Goal: Information Seeking & Learning: Learn about a topic

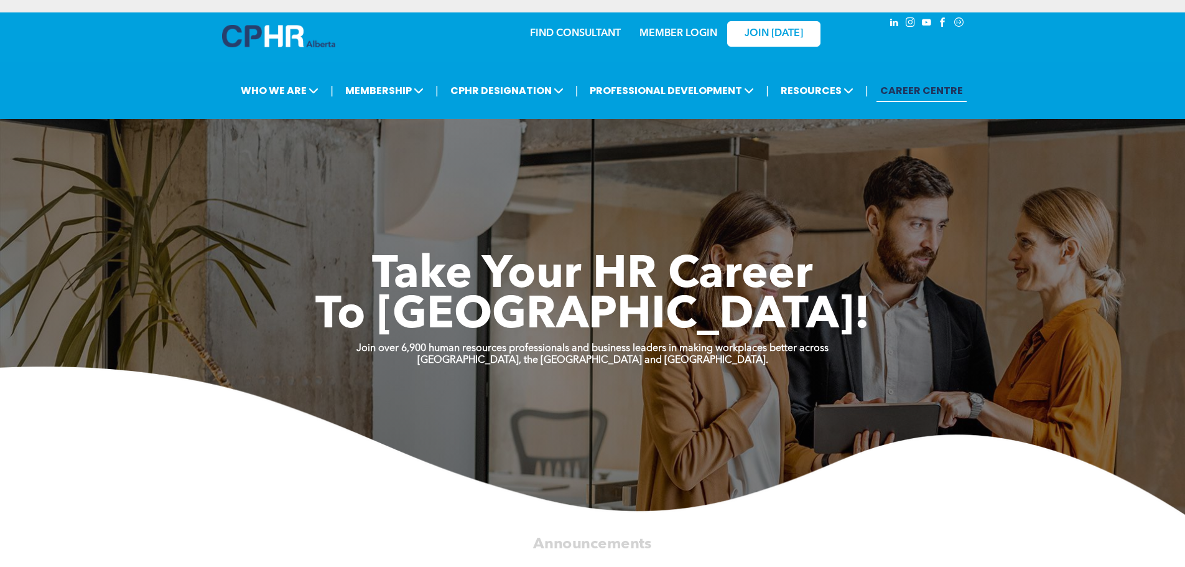
click at [933, 88] on link "CAREER CENTRE" at bounding box center [922, 90] width 90 height 23
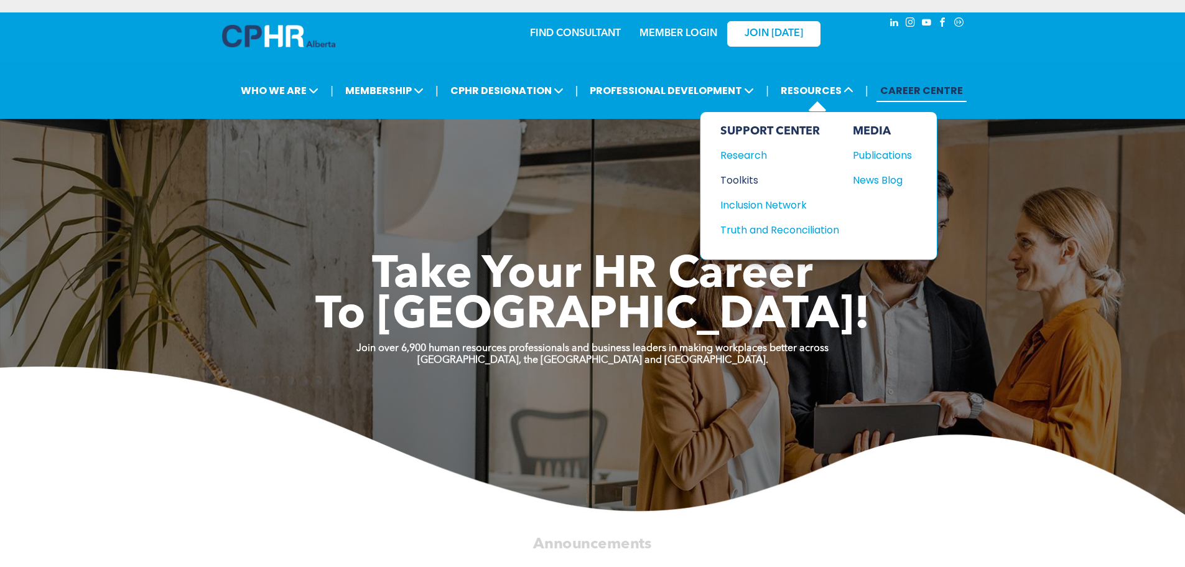
click at [740, 180] on div "Toolkits" at bounding box center [774, 180] width 107 height 16
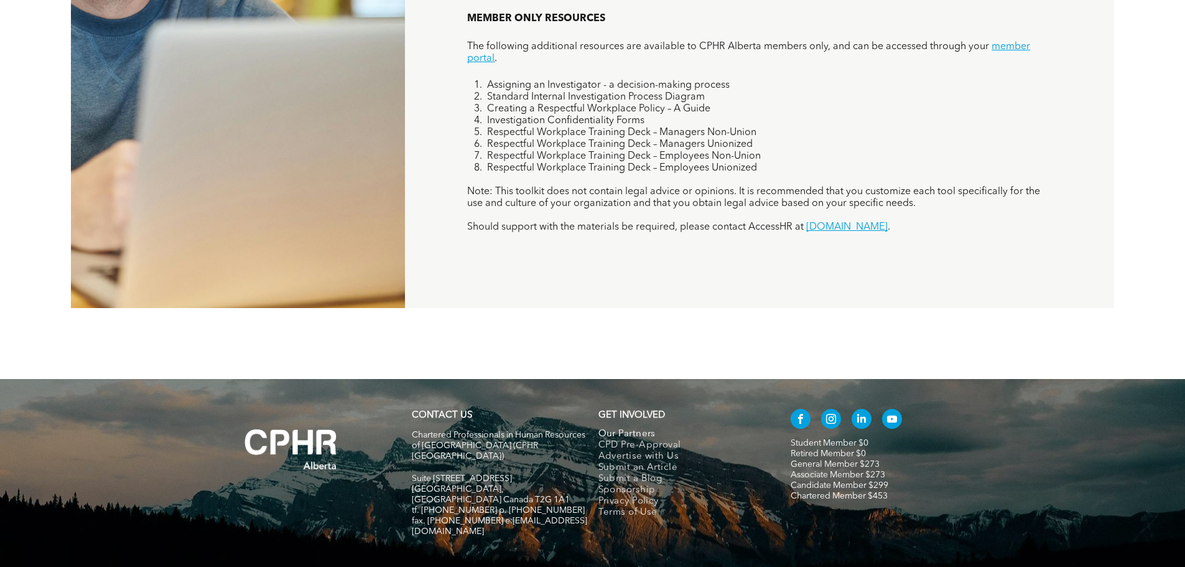
scroll to position [1167, 0]
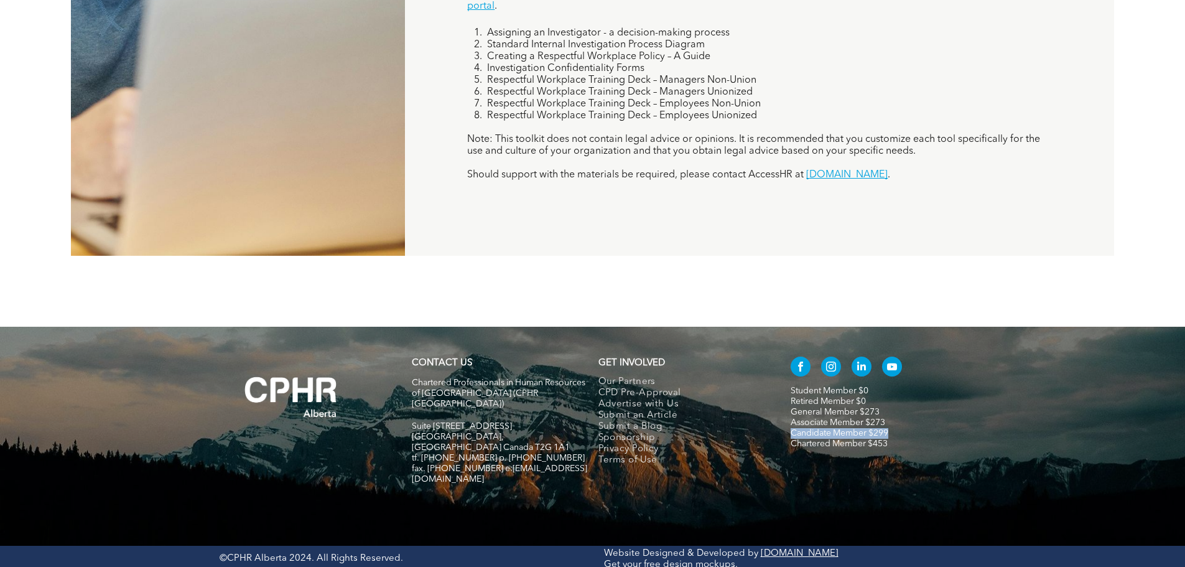
drag, startPoint x: 899, startPoint y: 427, endPoint x: 793, endPoint y: 431, distance: 105.8
click at [793, 431] on p "Associate Member $273 Candidate Member $299" at bounding box center [878, 428] width 175 height 21
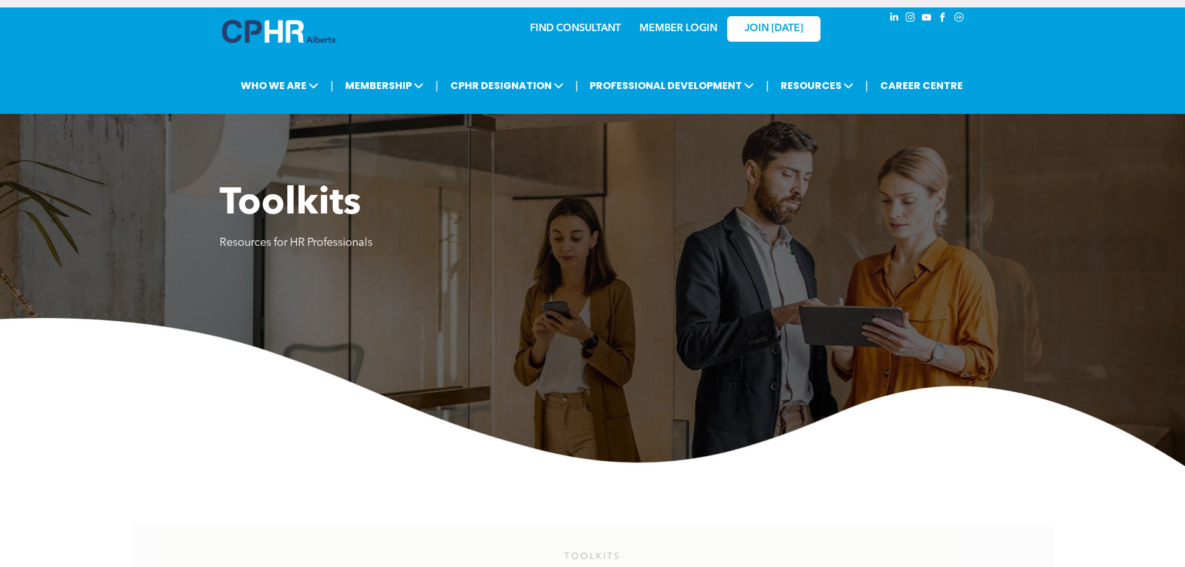
scroll to position [0, 0]
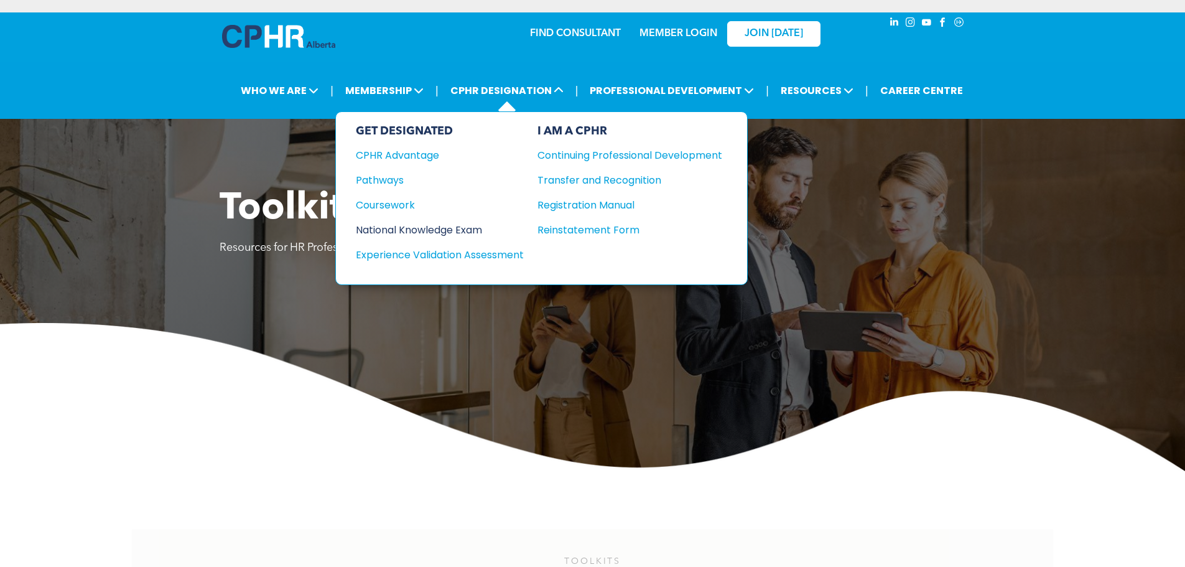
click at [437, 230] on div "National Knowledge Exam" at bounding box center [431, 230] width 151 height 16
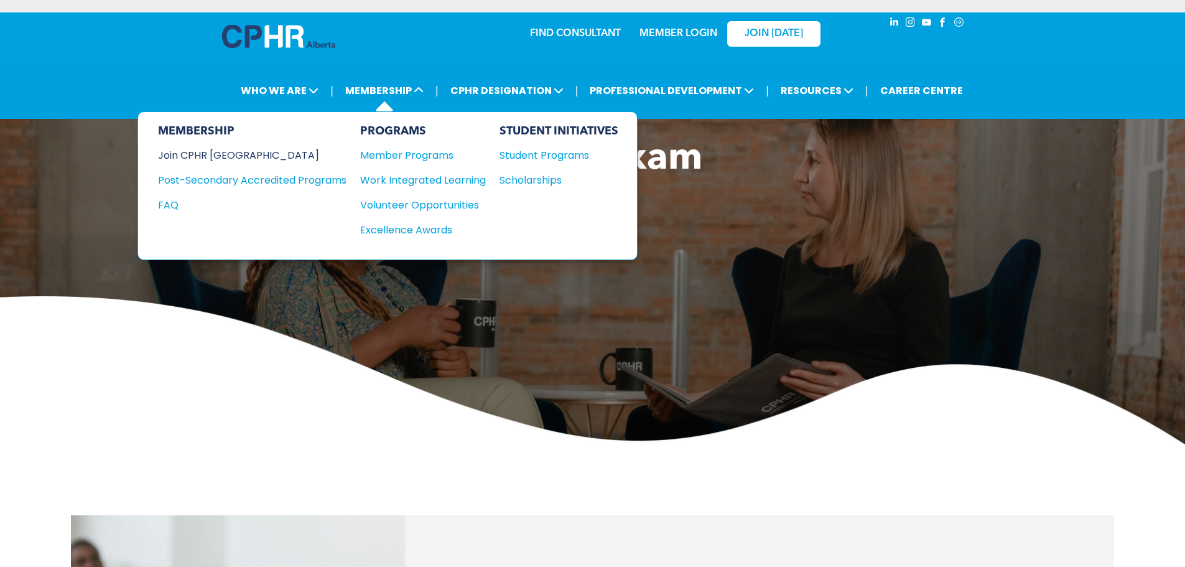
click at [236, 152] on div "Join CPHR [GEOGRAPHIC_DATA]" at bounding box center [243, 155] width 170 height 16
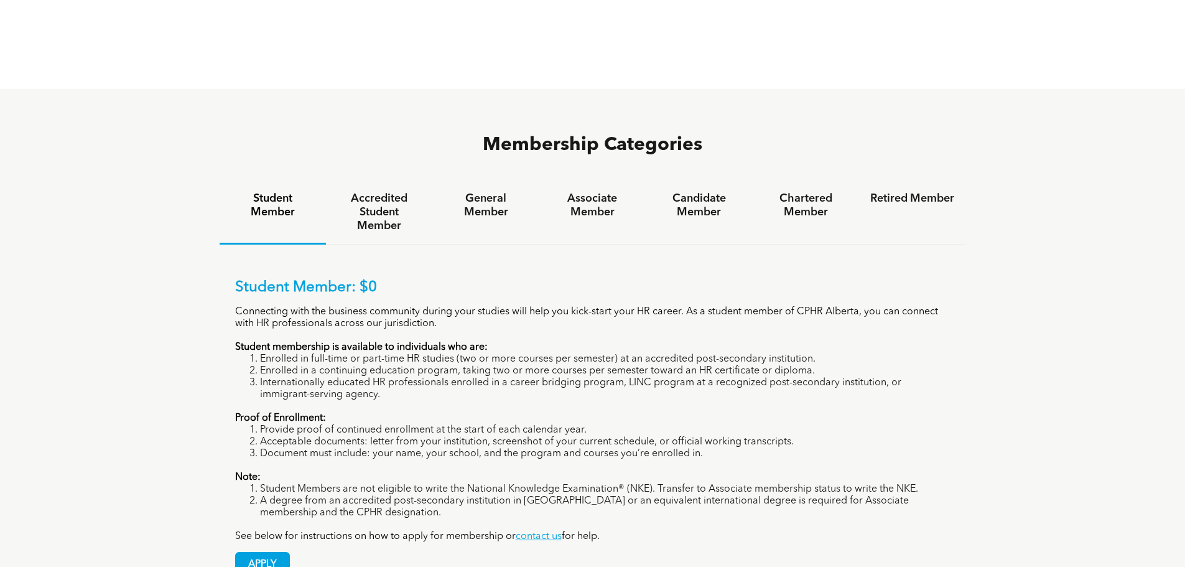
scroll to position [809, 0]
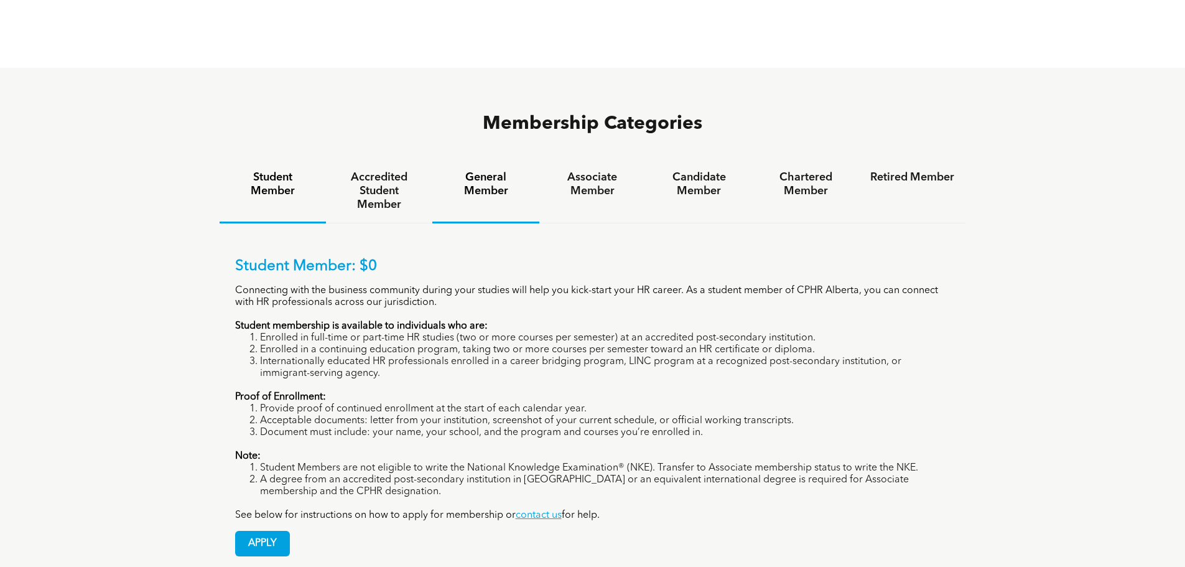
click at [489, 170] on h4 "General Member" at bounding box center [486, 183] width 84 height 27
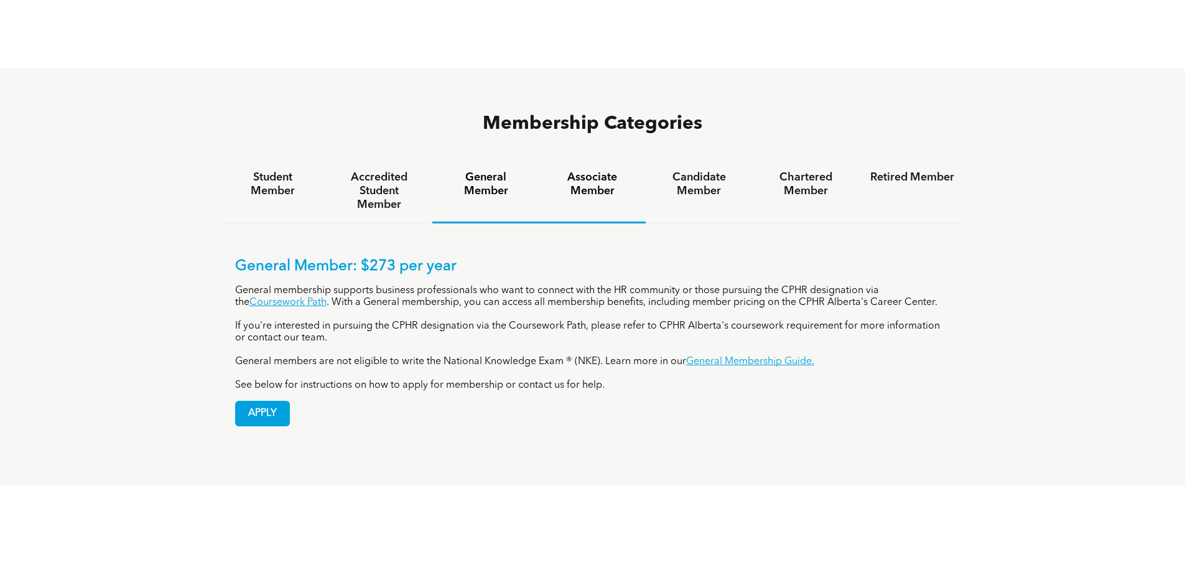
click at [596, 170] on h4 "Associate Member" at bounding box center [593, 183] width 84 height 27
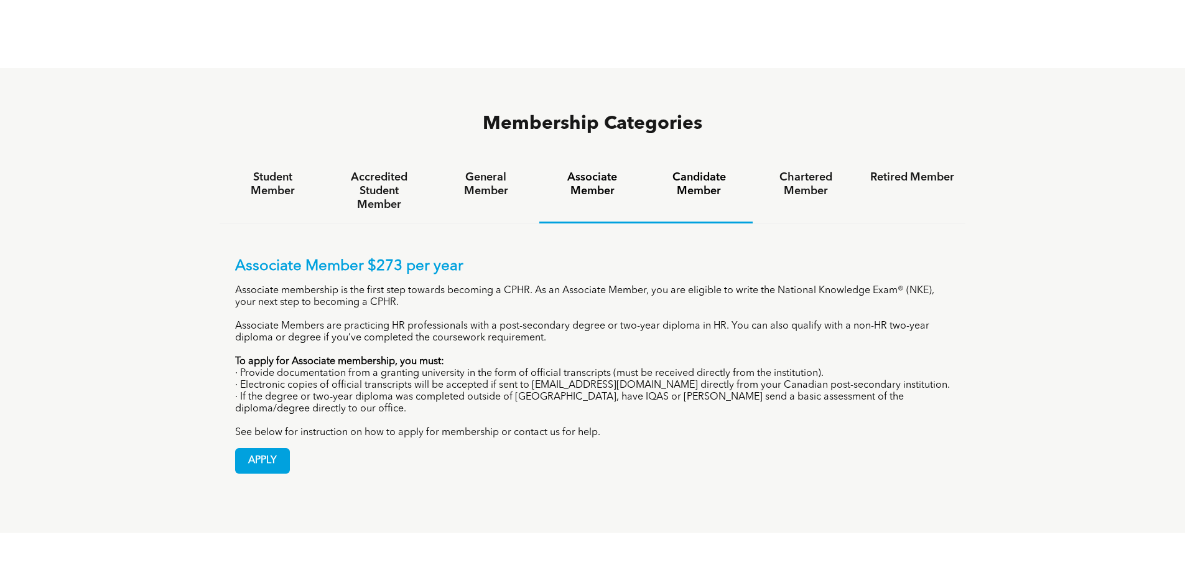
click at [693, 170] on h4 "Candidate Member" at bounding box center [699, 183] width 84 height 27
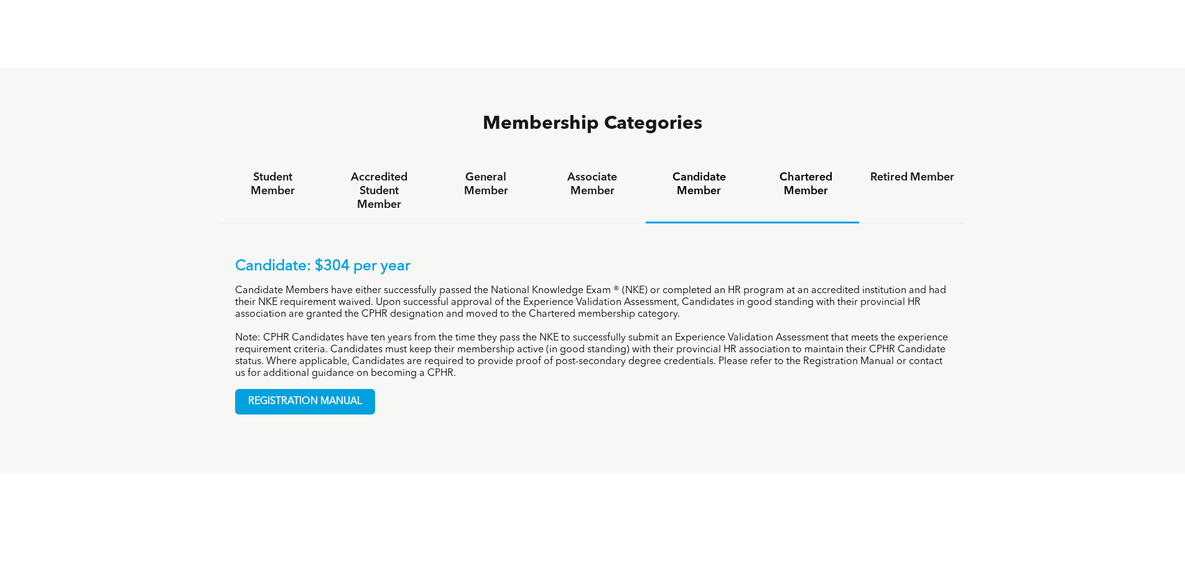
click at [811, 170] on h4 "Chartered Member" at bounding box center [806, 183] width 84 height 27
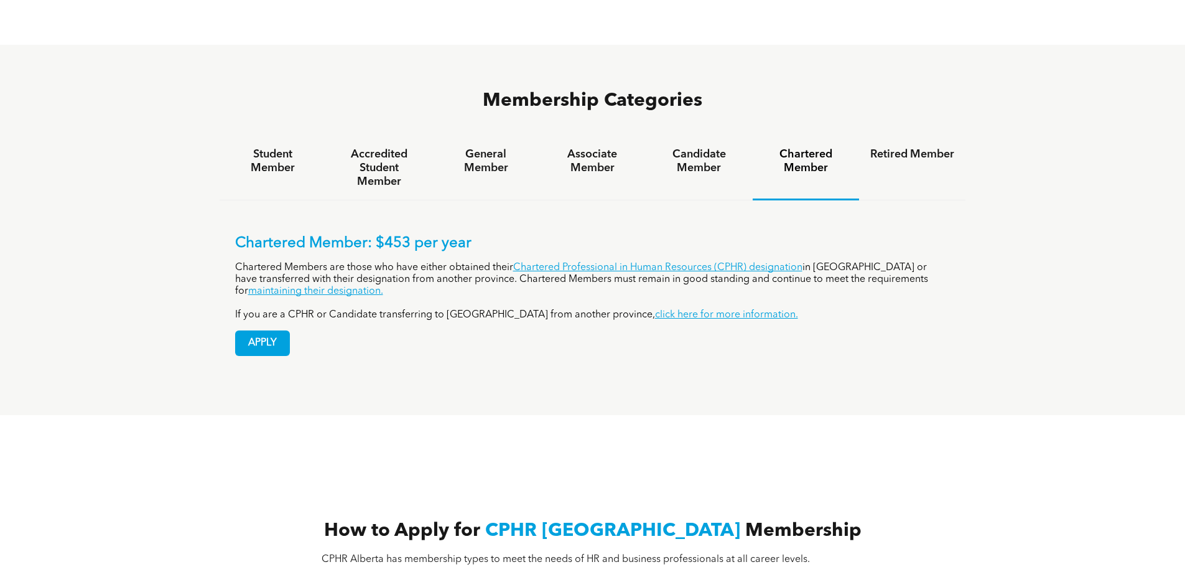
scroll to position [747, 0]
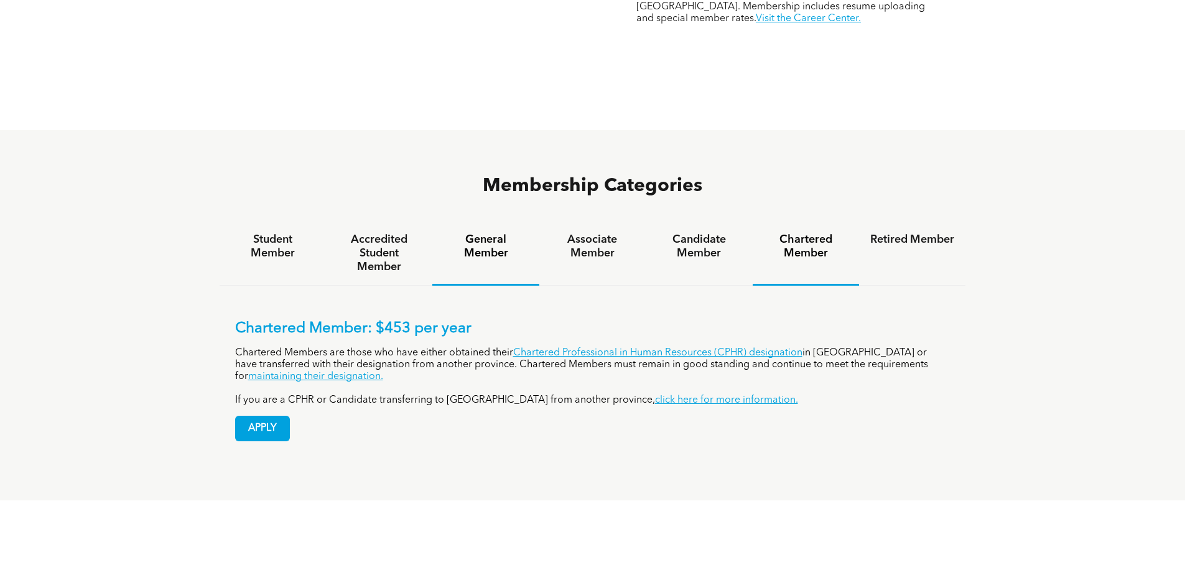
click at [487, 233] on h4 "General Member" at bounding box center [486, 246] width 84 height 27
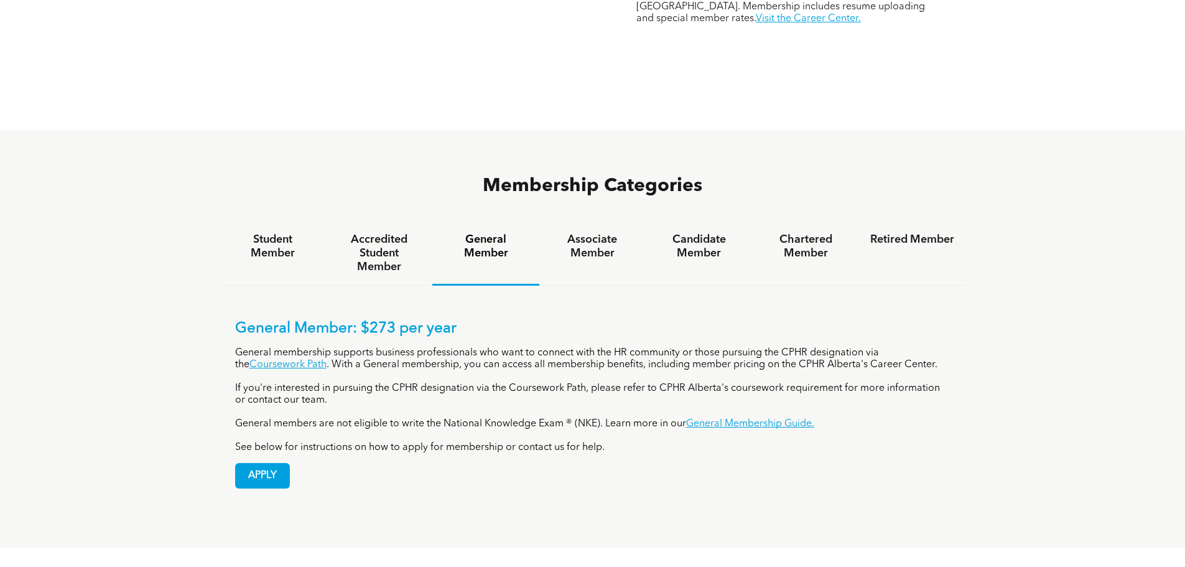
click at [487, 233] on h4 "General Member" at bounding box center [486, 246] width 84 height 27
click at [606, 233] on h4 "Associate Member" at bounding box center [593, 246] width 84 height 27
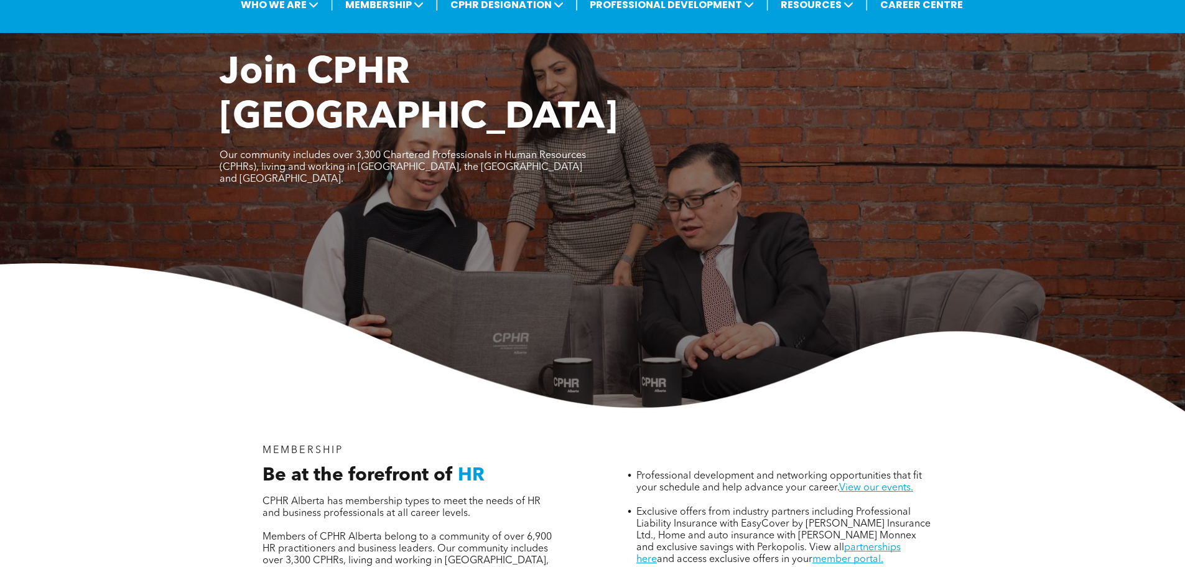
scroll to position [0, 0]
